Goal: Information Seeking & Learning: Learn about a topic

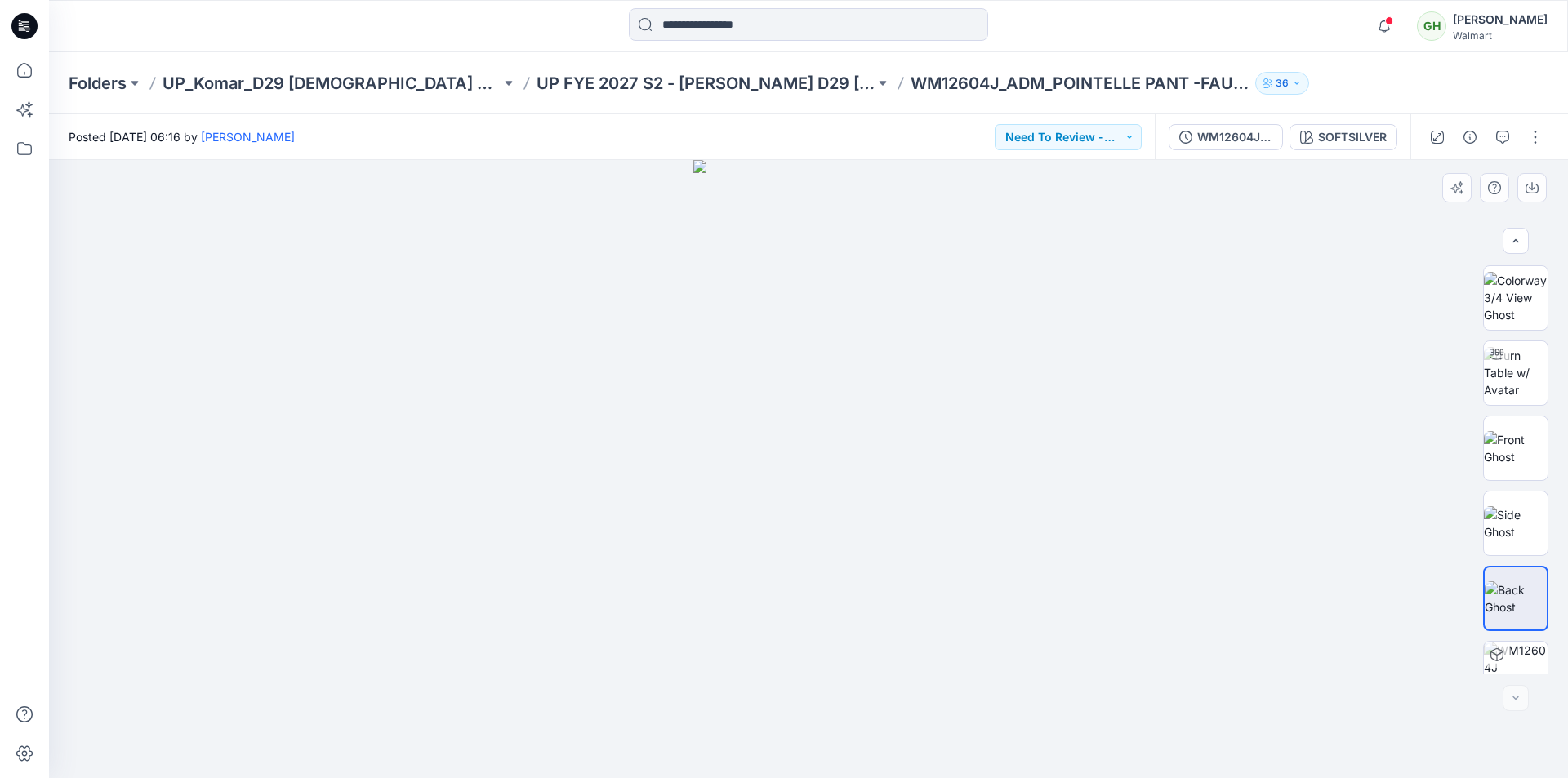
scroll to position [559, 0]
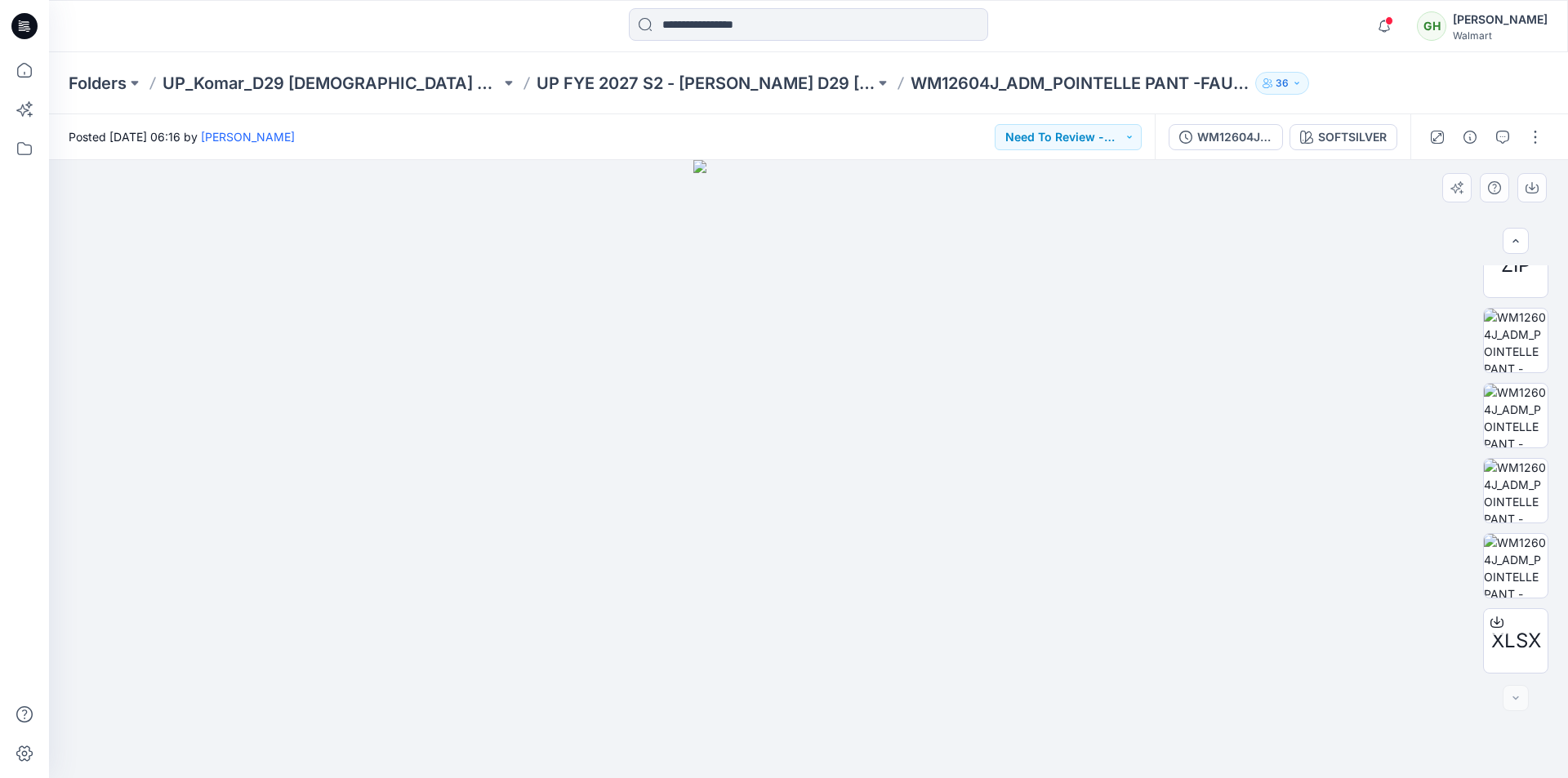
click at [798, 450] on img at bounding box center [808, 468] width 230 height 618
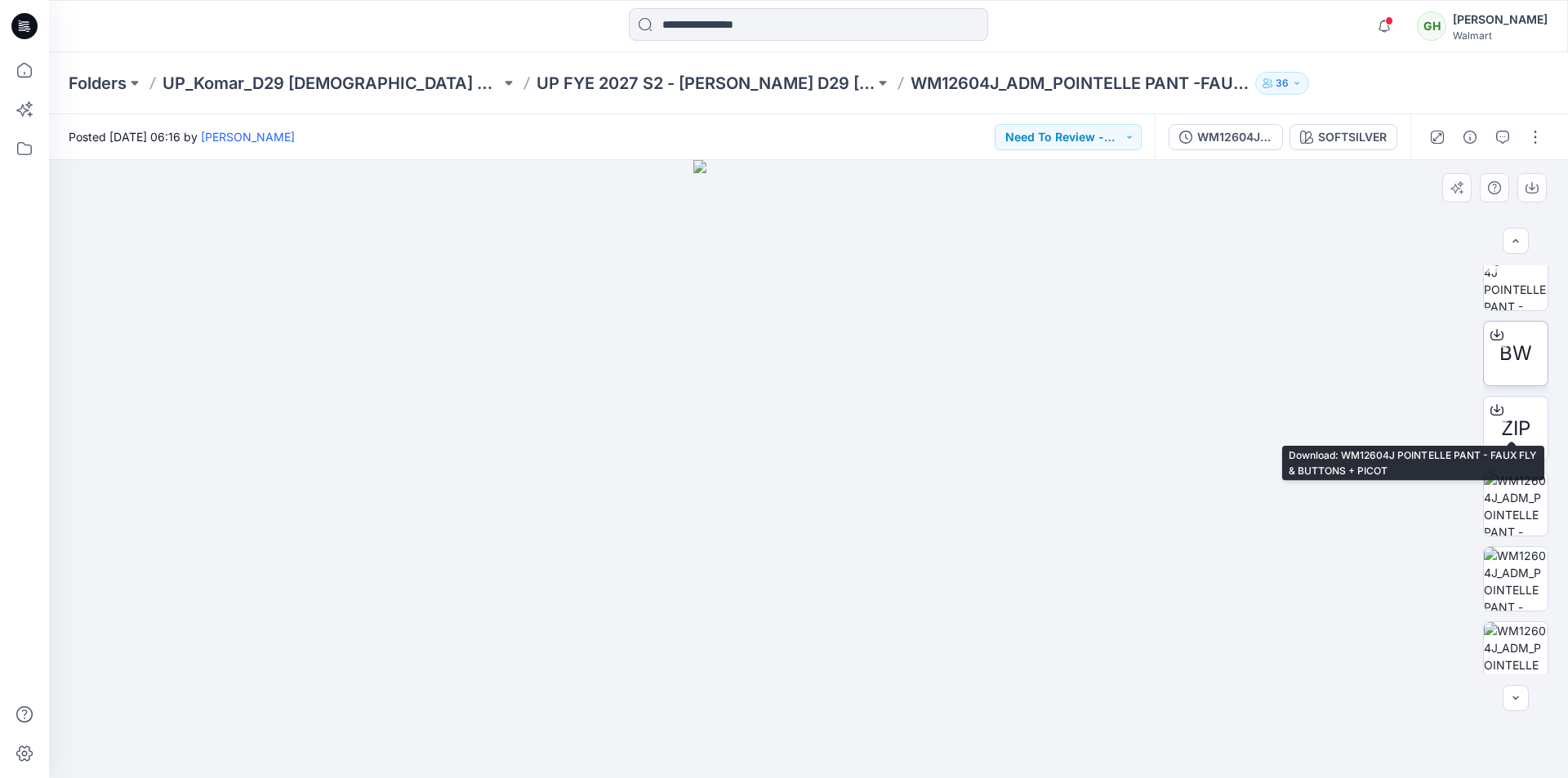
scroll to position [232, 0]
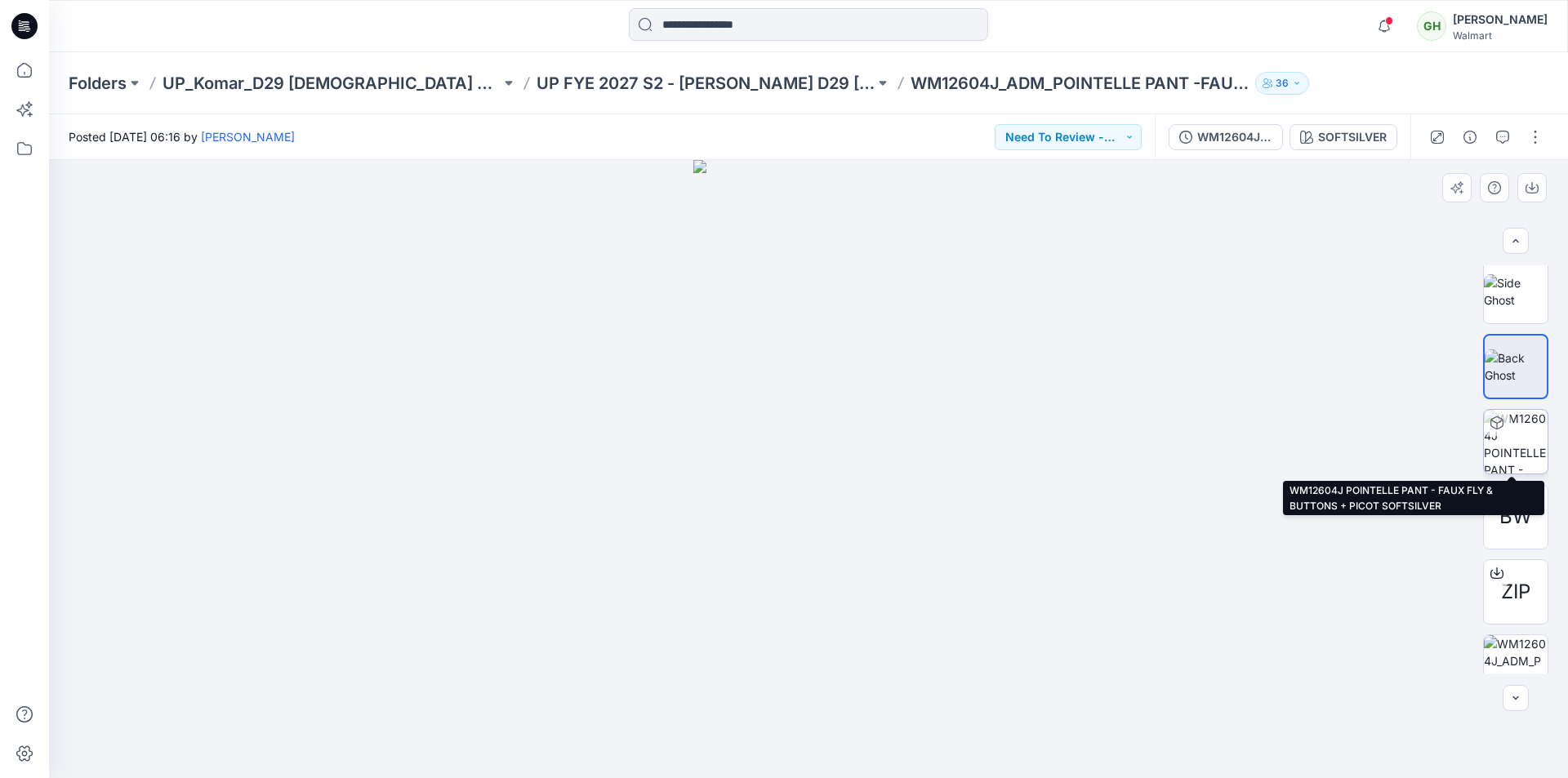
click at [1509, 448] on img at bounding box center [1515, 442] width 64 height 64
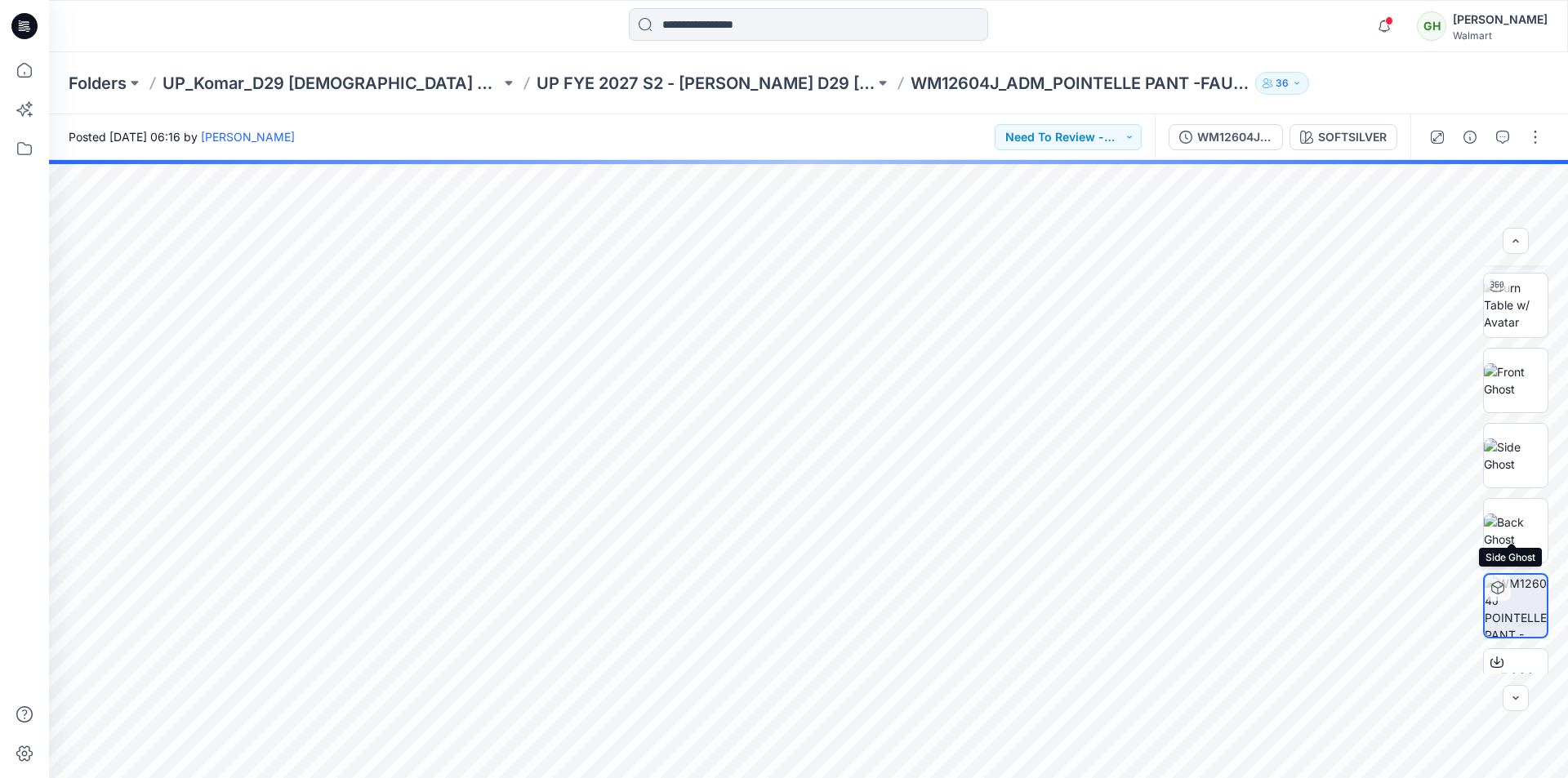
scroll to position [0, 0]
click at [1525, 370] on img at bounding box center [1515, 373] width 64 height 52
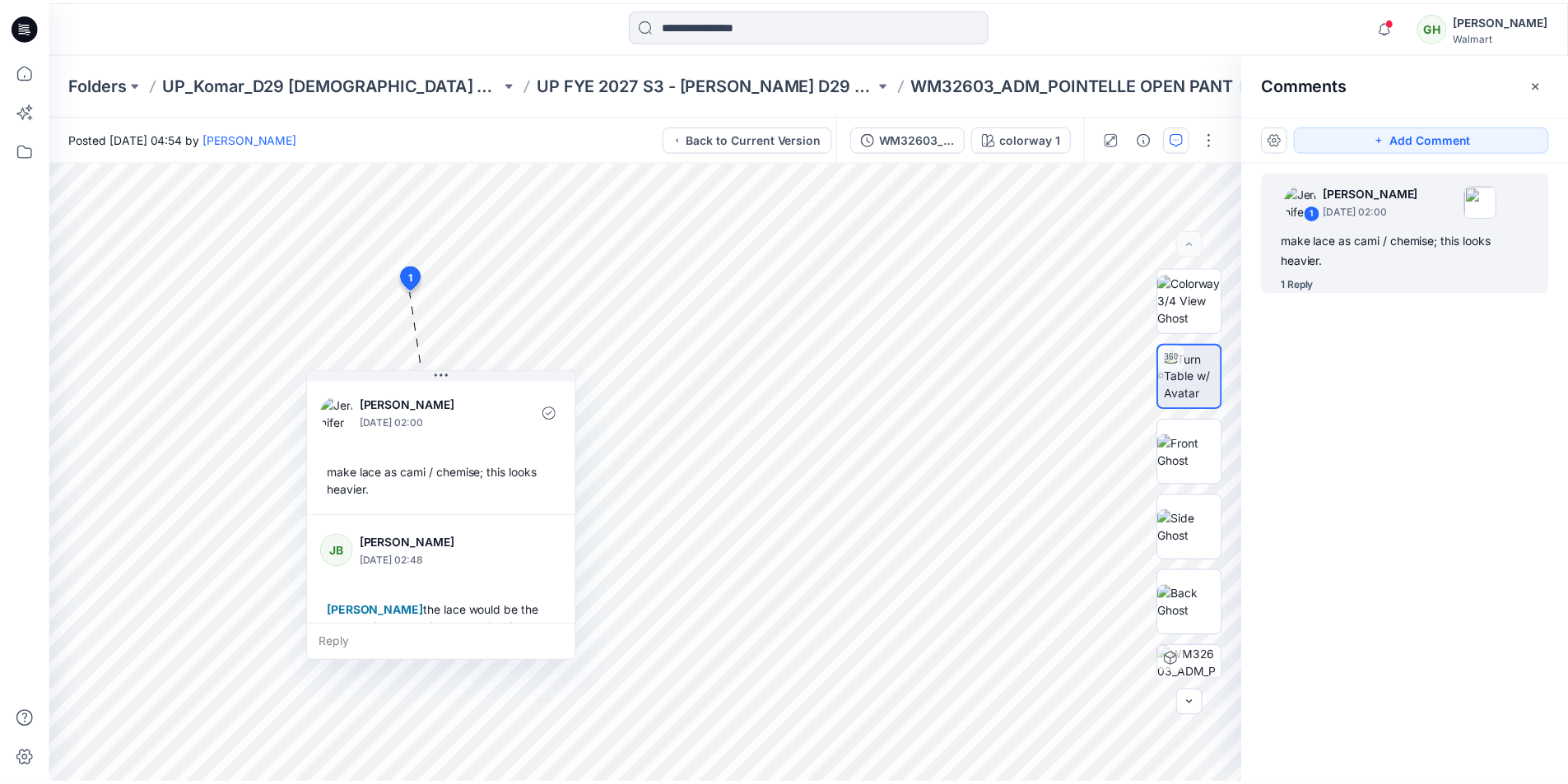
scroll to position [63, 0]
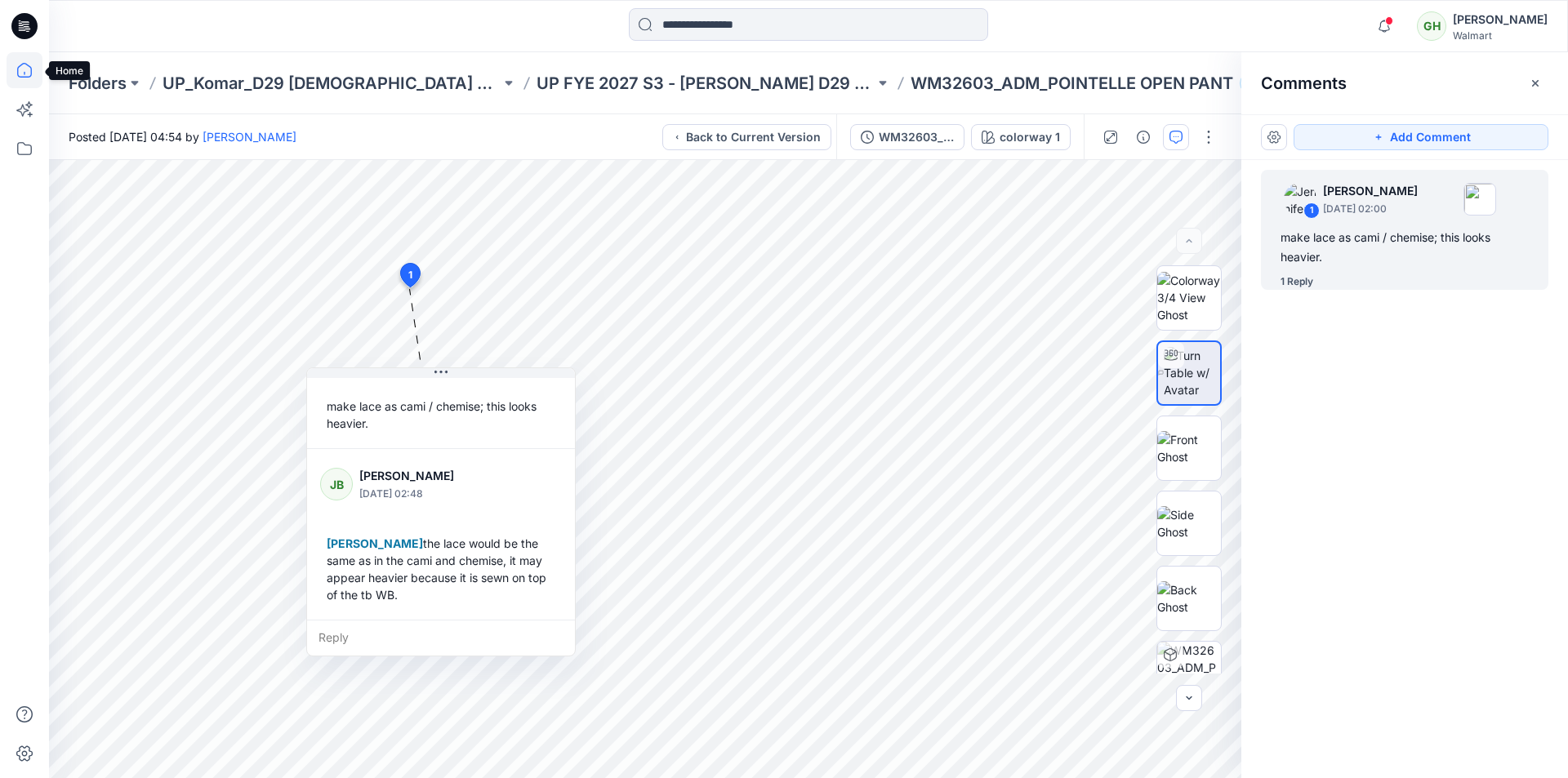
click at [26, 75] on icon at bounding box center [24, 70] width 36 height 36
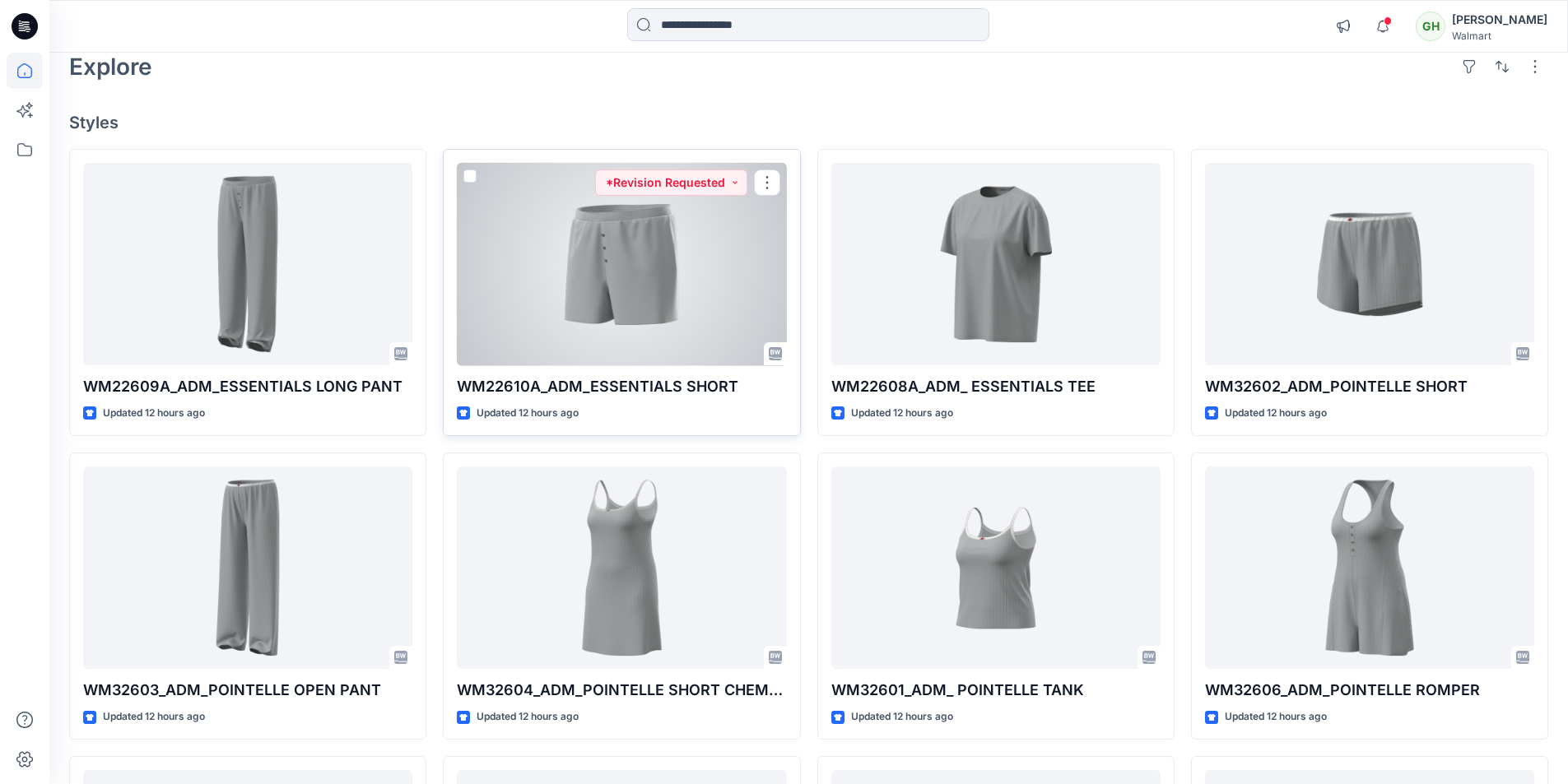
scroll to position [330, 0]
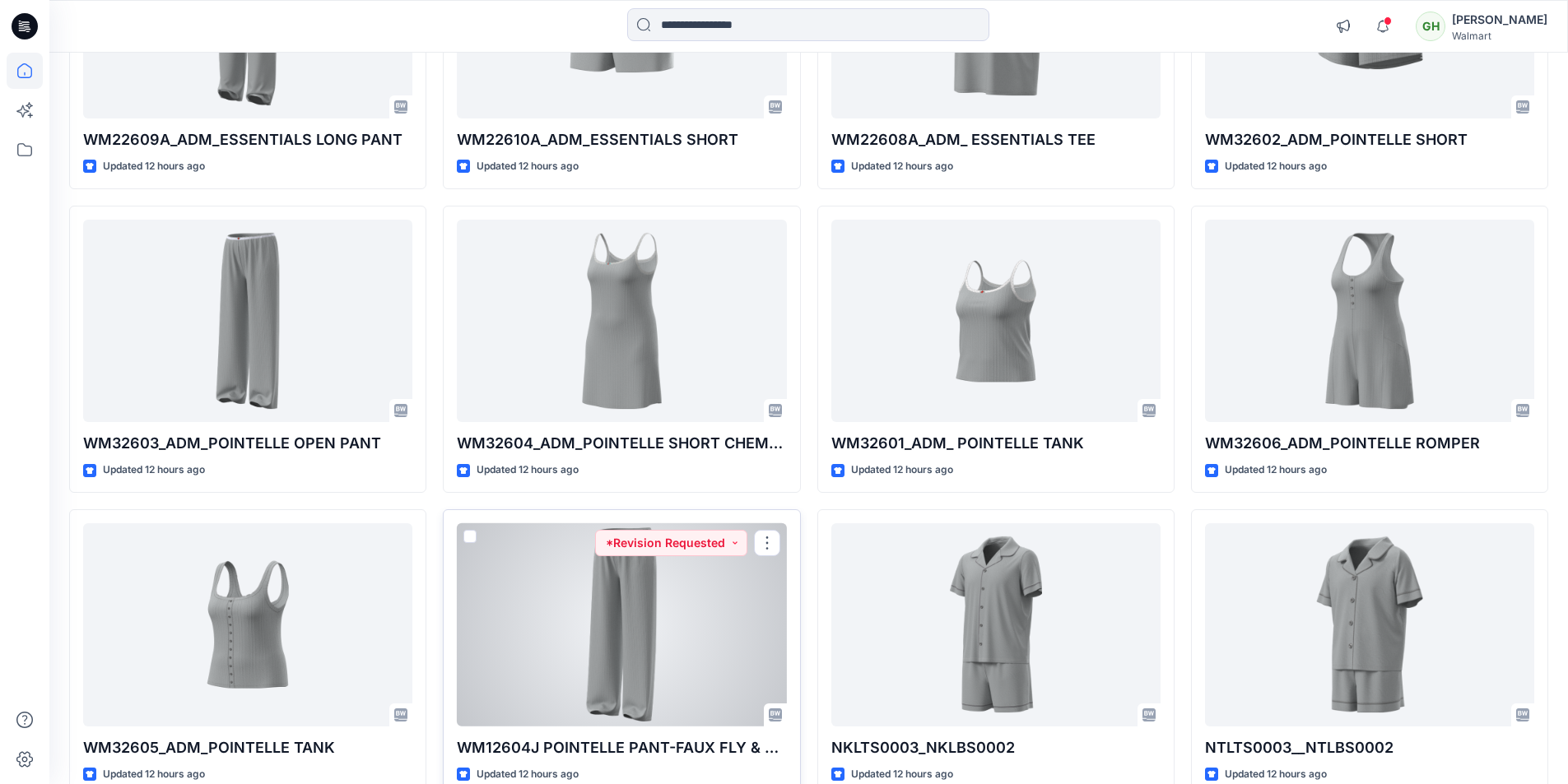
click at [692, 637] on div at bounding box center [622, 625] width 330 height 203
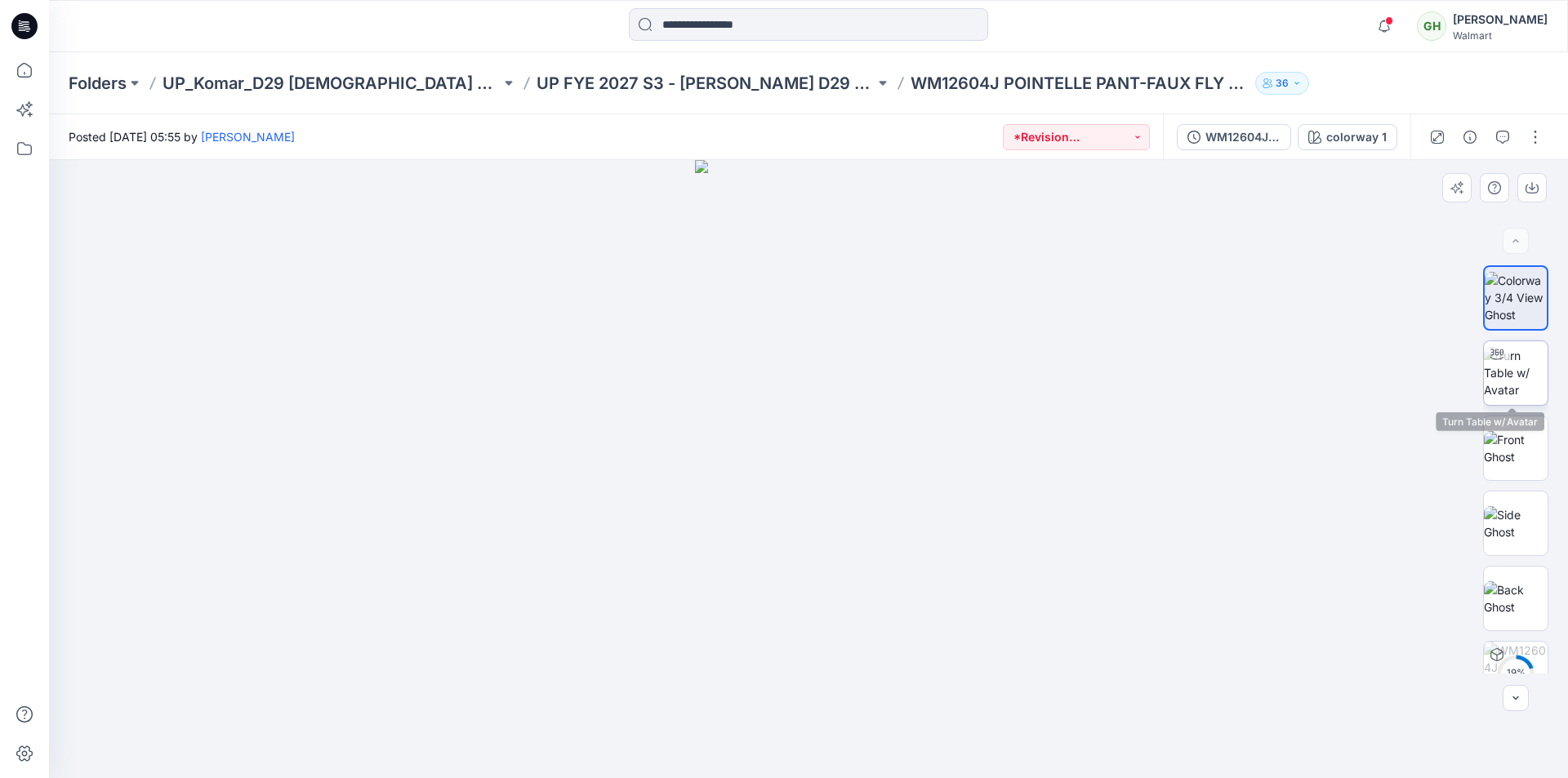
click at [1517, 373] on img at bounding box center [1515, 373] width 64 height 52
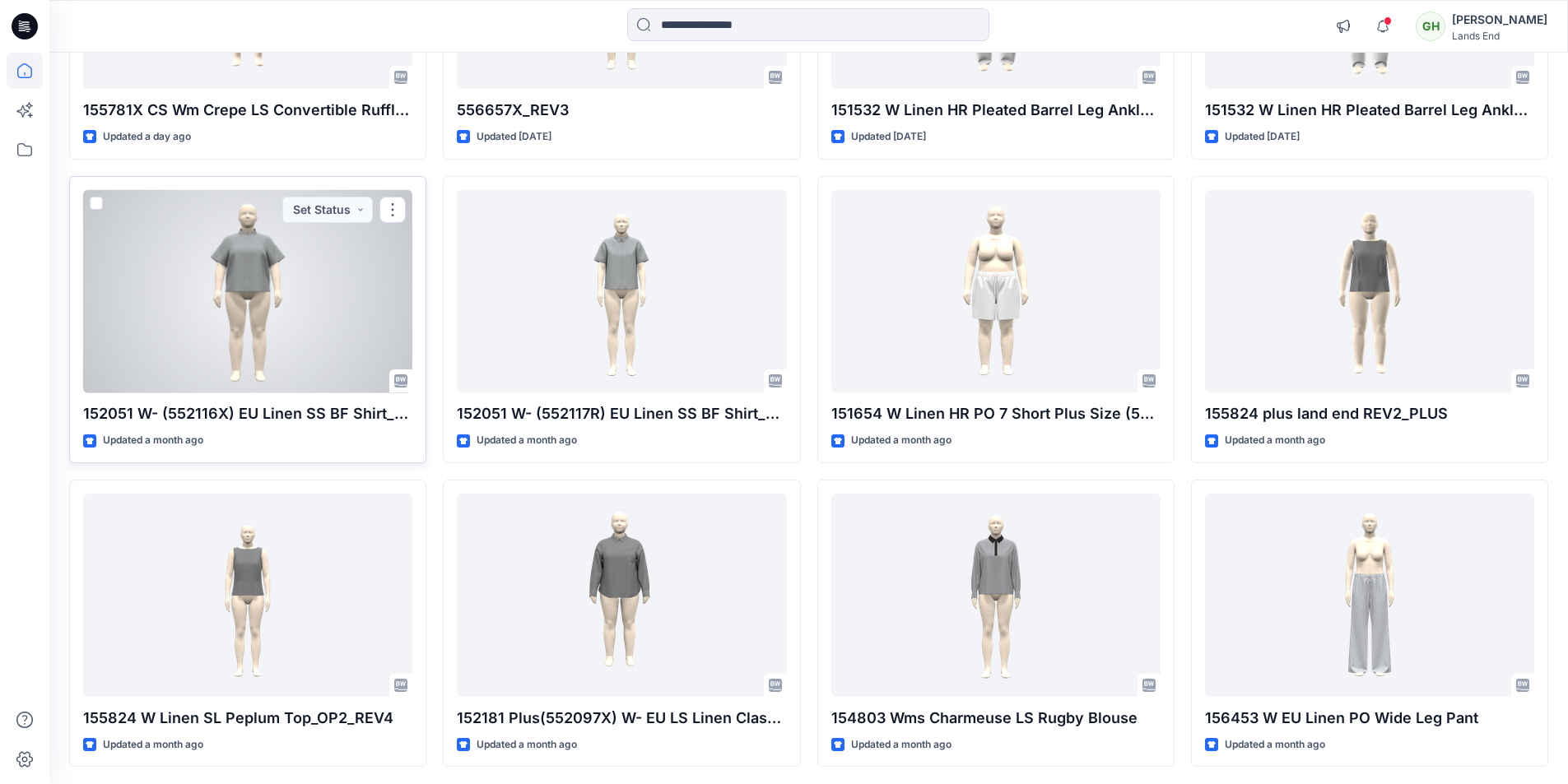
scroll to position [330, 0]
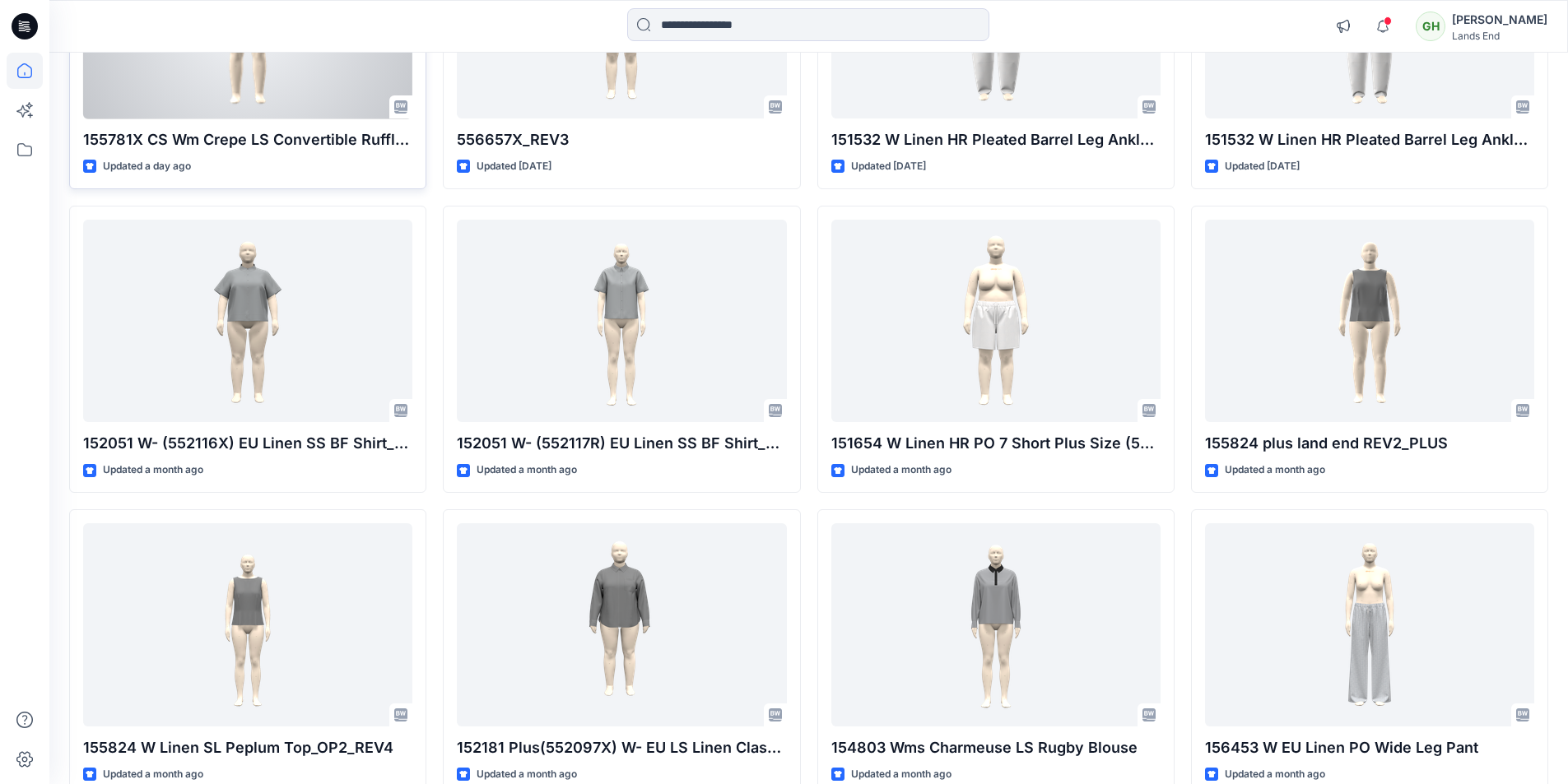
click at [251, 87] on div at bounding box center [248, 18] width 330 height 203
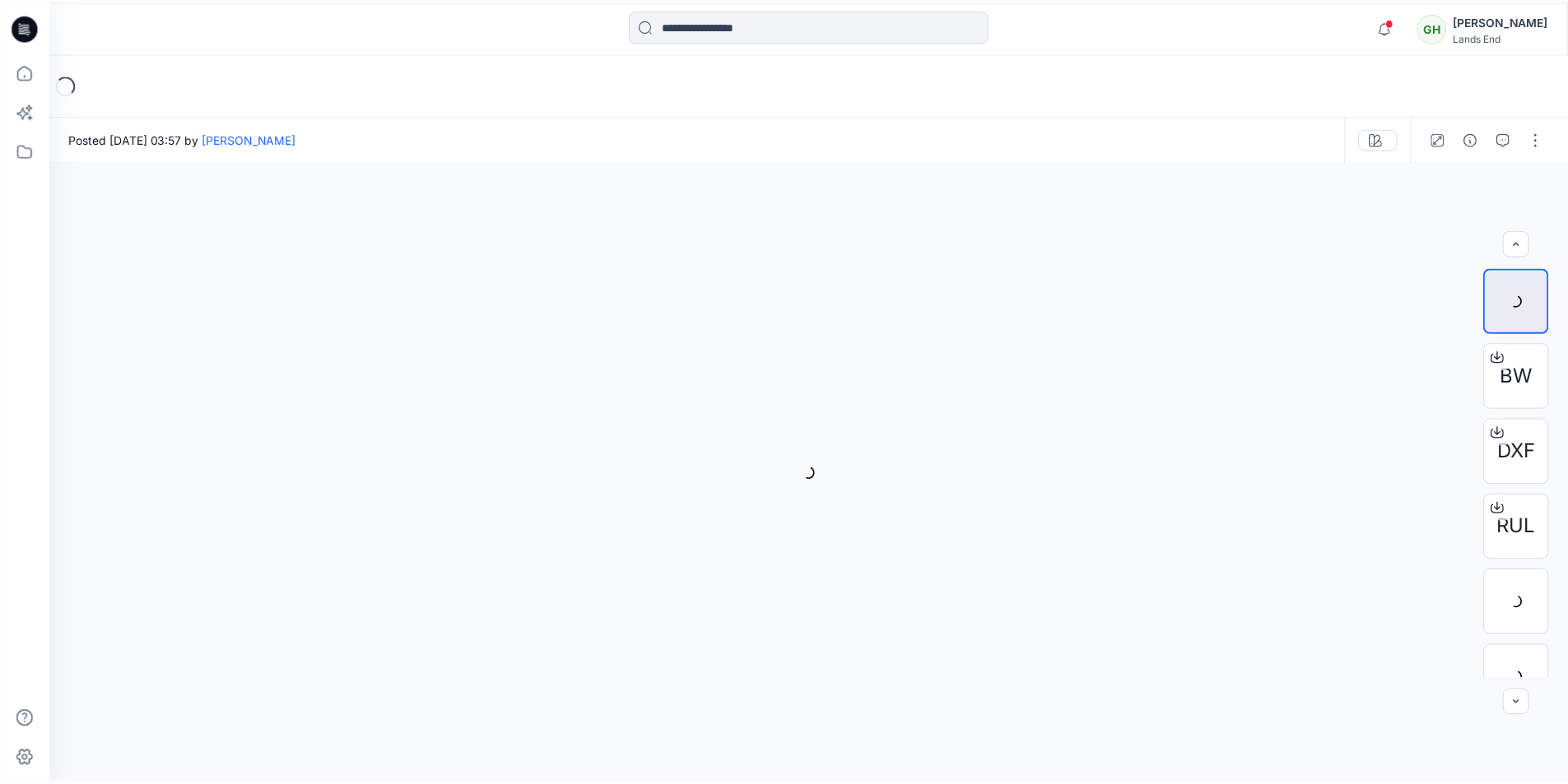
scroll to position [184, 0]
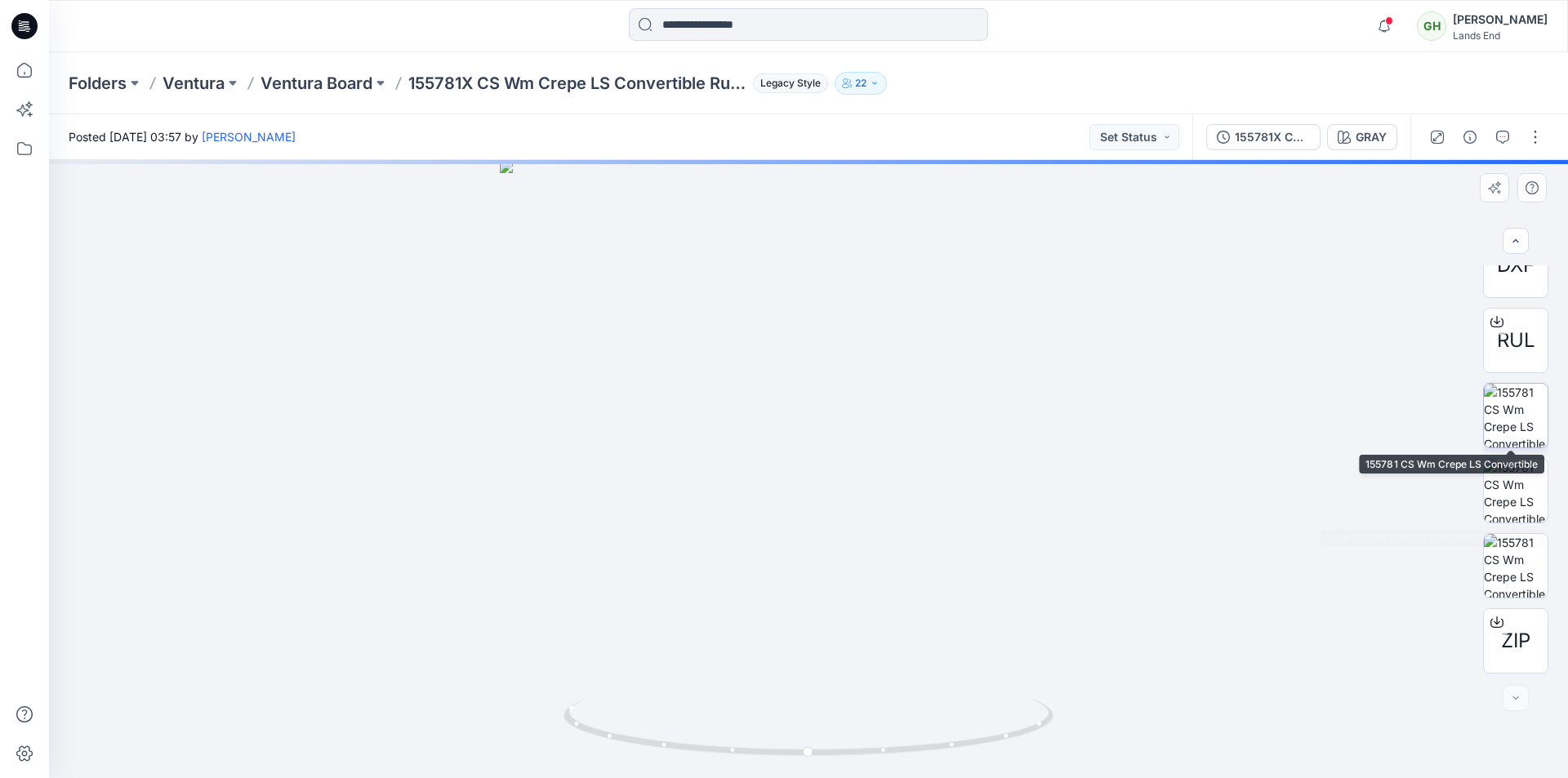
click at [1515, 419] on img at bounding box center [1515, 415] width 64 height 64
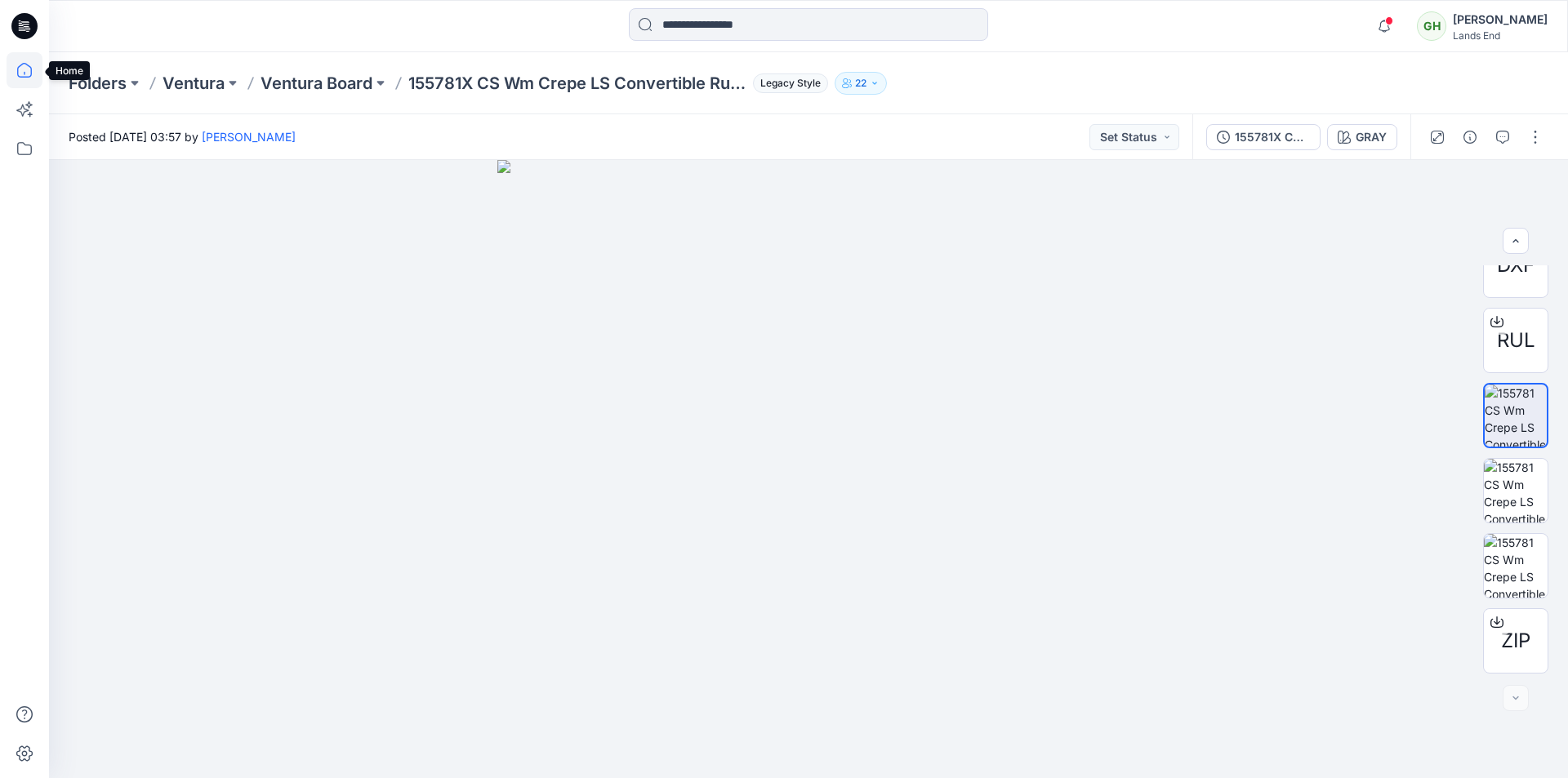
click at [28, 73] on icon at bounding box center [24, 70] width 36 height 36
